Goal: Task Accomplishment & Management: Manage account settings

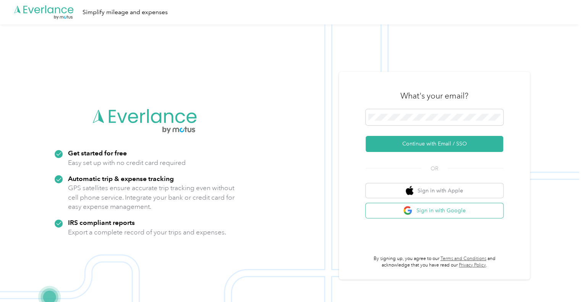
click at [455, 208] on button "Sign in with Google" at bounding box center [433, 210] width 137 height 15
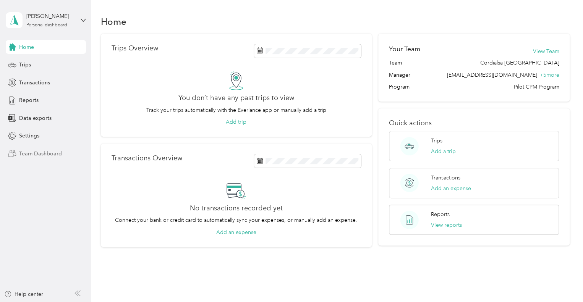
click at [26, 152] on span "Team Dashboard" at bounding box center [40, 154] width 43 height 8
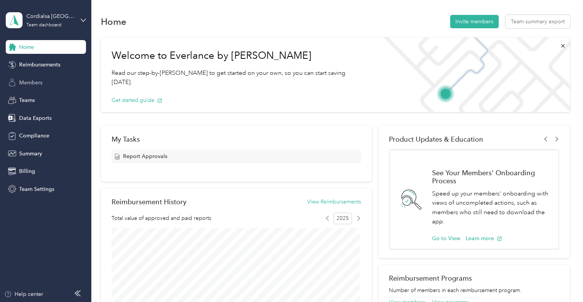
click at [29, 81] on span "Members" at bounding box center [30, 83] width 23 height 8
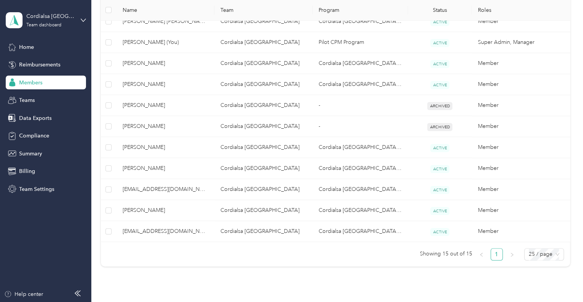
scroll to position [298, 0]
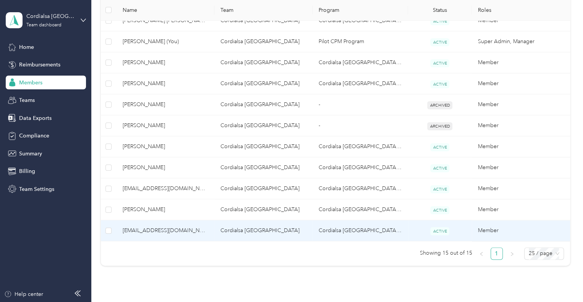
click at [347, 232] on td "Cordialsa [GEOGRAPHIC_DATA] CPM Program" at bounding box center [359, 230] width 95 height 21
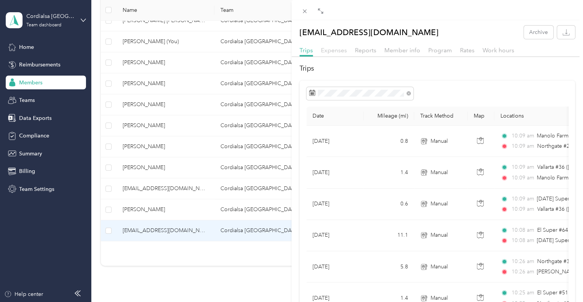
click at [331, 52] on span "Expenses" at bounding box center [334, 50] width 26 height 7
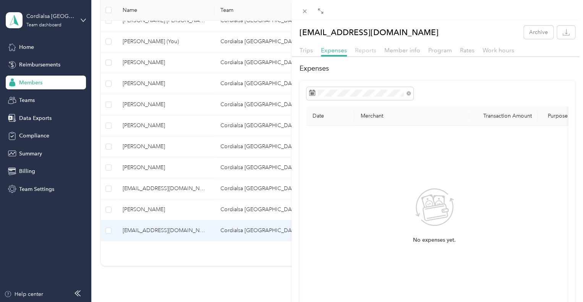
click at [365, 52] on span "Reports" at bounding box center [365, 50] width 21 height 7
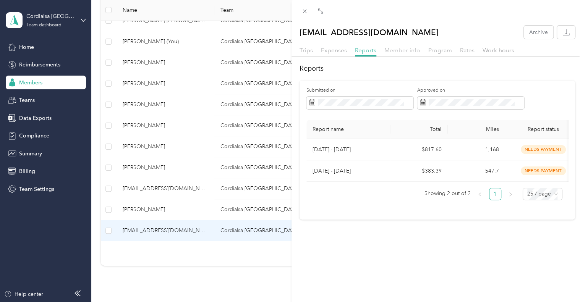
click at [390, 51] on span "Member info" at bounding box center [402, 50] width 36 height 7
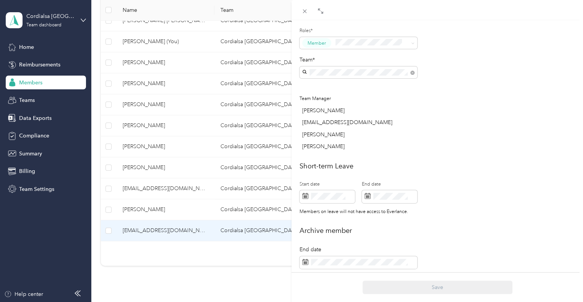
scroll to position [270, 0]
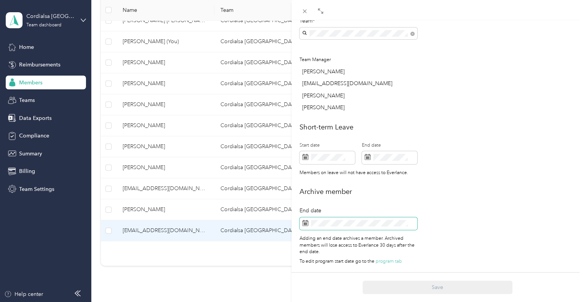
click at [308, 220] on icon at bounding box center [305, 222] width 6 height 5
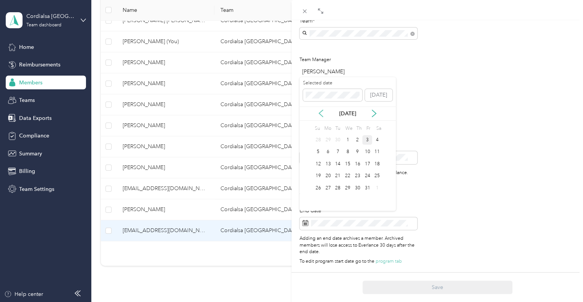
click at [320, 115] on icon at bounding box center [321, 113] width 4 height 7
click at [337, 188] on div "30" at bounding box center [338, 188] width 10 height 10
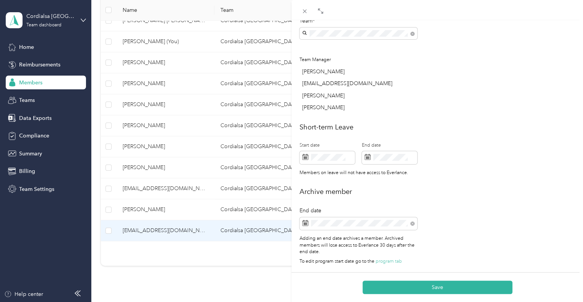
click at [465, 190] on h2 "Archive member" at bounding box center [436, 192] width 275 height 10
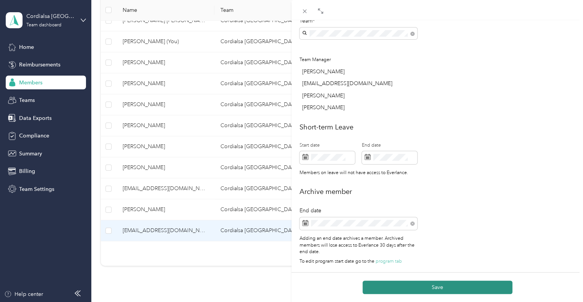
click at [450, 284] on button "Save" at bounding box center [437, 287] width 150 height 13
click at [439, 289] on button "Save" at bounding box center [437, 287] width 150 height 13
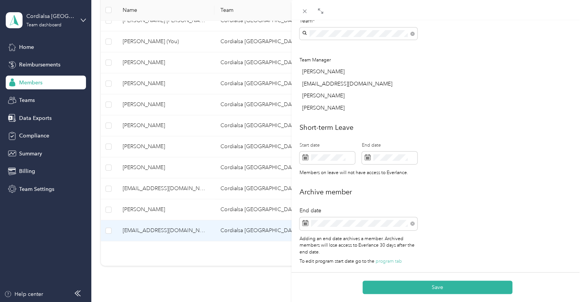
scroll to position [0, 0]
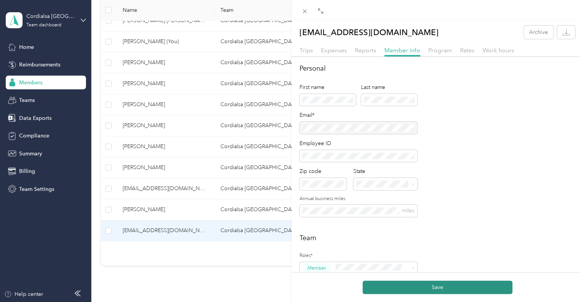
click at [446, 289] on button "Save" at bounding box center [437, 287] width 150 height 13
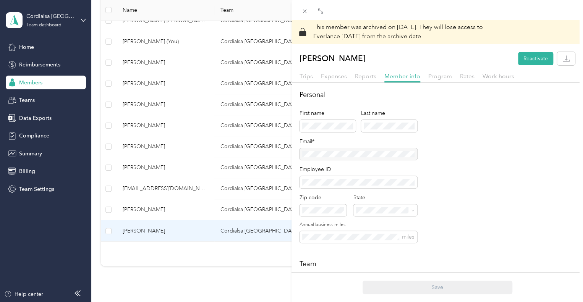
click at [496, 150] on div "Personal First name Last name Email* Employee ID Zip code State Annual business…" at bounding box center [436, 171] width 275 height 163
click at [436, 76] on span "Program" at bounding box center [440, 76] width 24 height 7
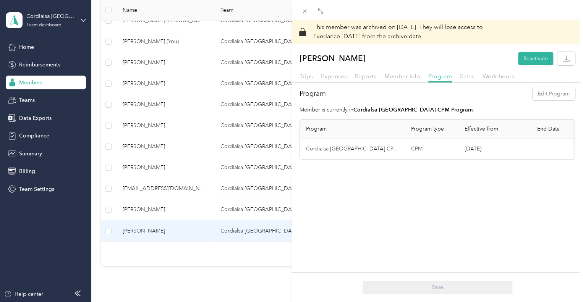
click at [471, 76] on span "Rates" at bounding box center [467, 76] width 15 height 7
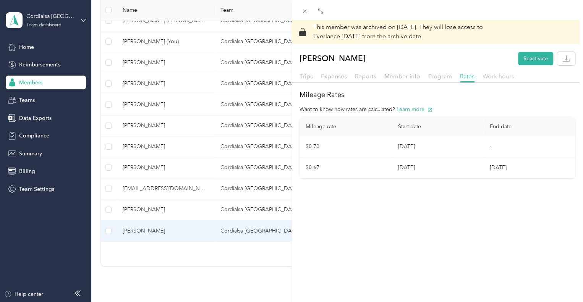
click at [492, 76] on span "Work hours" at bounding box center [498, 76] width 32 height 7
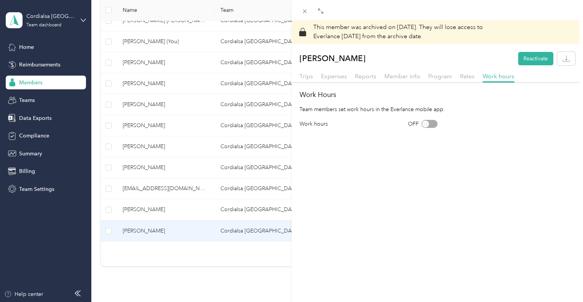
click at [364, 204] on div "This member was archived on [DATE] . They will lose access to Everlance [DATE] …" at bounding box center [436, 171] width 291 height 302
